Goal: Navigation & Orientation: Find specific page/section

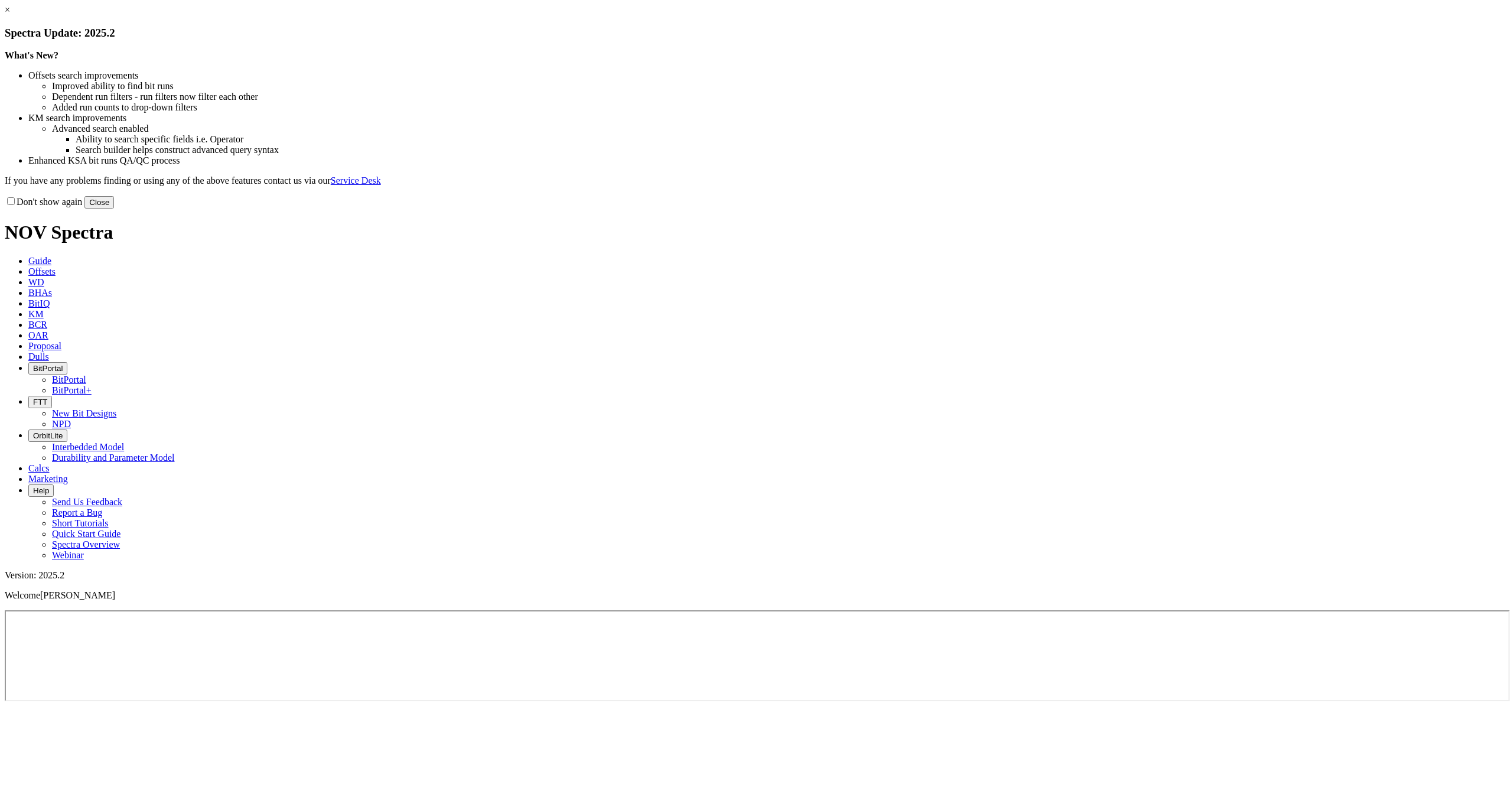
click at [114, 208] on button "Close" at bounding box center [99, 203] width 29 height 13
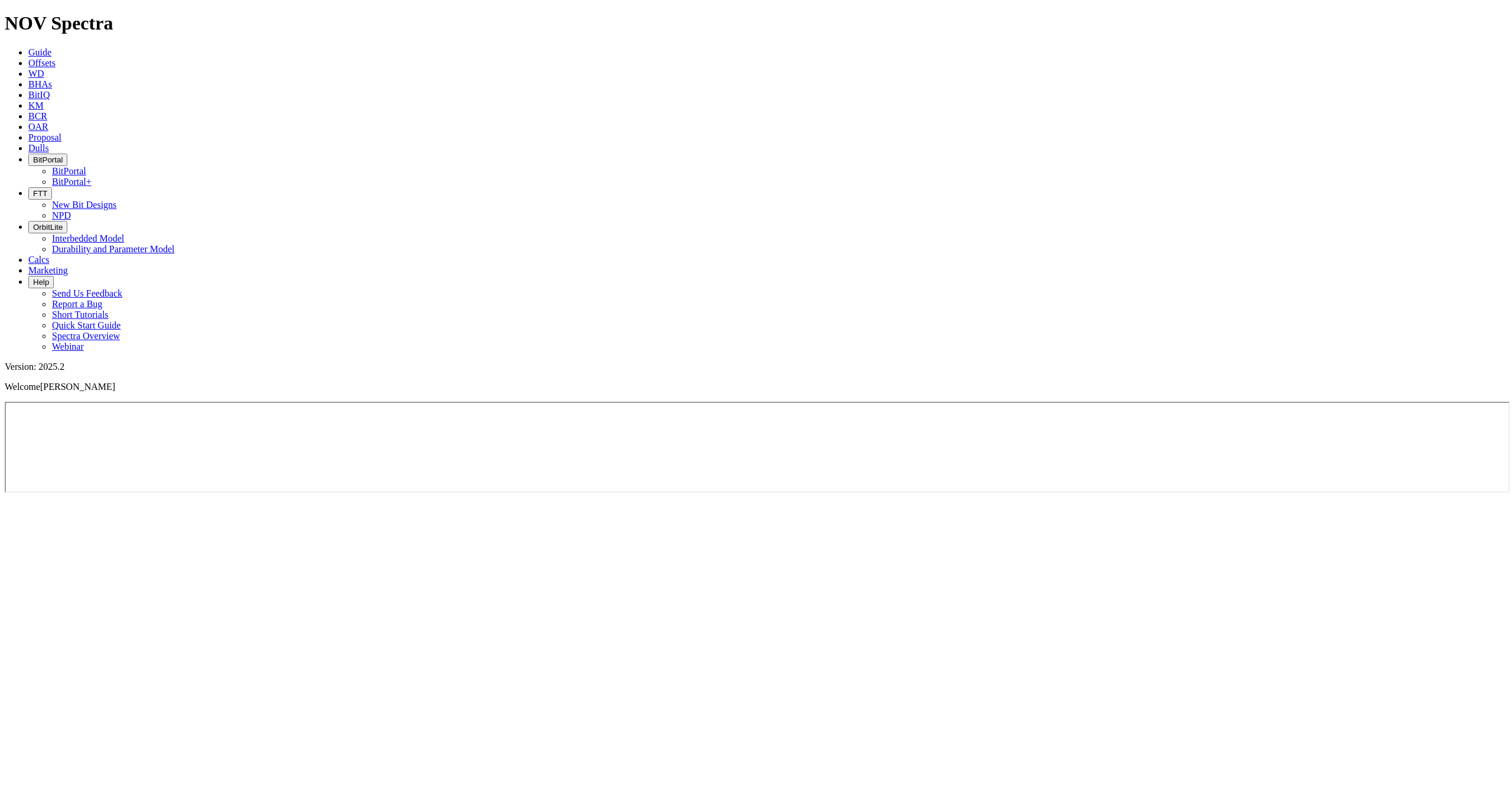
click at [63, 156] on span "BitPortal" at bounding box center [48, 160] width 29 height 9
click at [91, 176] on link "BitPortal+" at bounding box center [72, 181] width 40 height 10
click at [63, 156] on span "BitPortal" at bounding box center [48, 160] width 29 height 9
click at [87, 166] on link "BitPortal" at bounding box center [68, 171] width 34 height 10
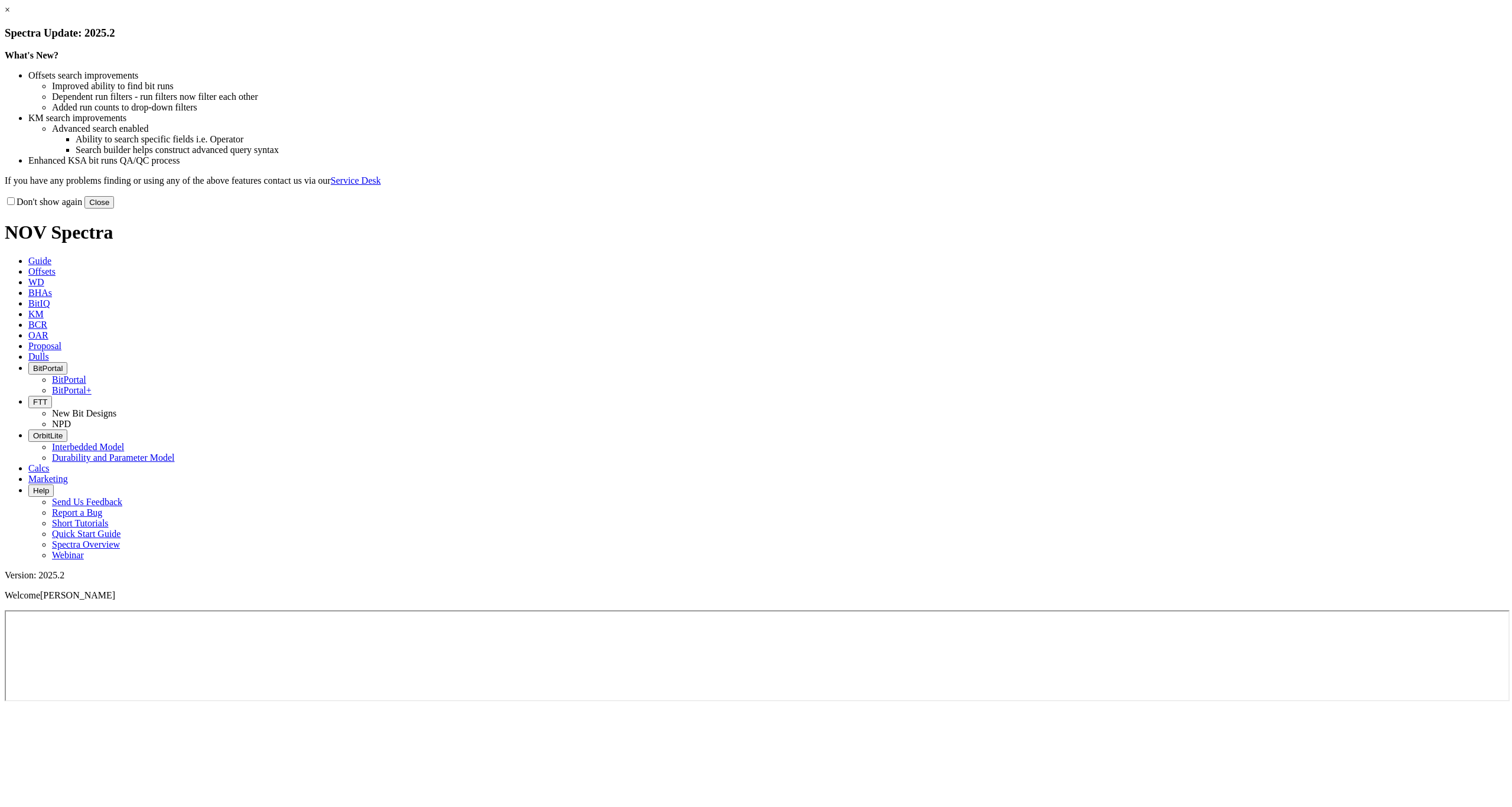
click at [999, 208] on div "Don't show again Close" at bounding box center [756, 202] width 1503 height 13
click at [114, 208] on button "Close" at bounding box center [99, 203] width 29 height 13
